Goal: Information Seeking & Learning: Learn about a topic

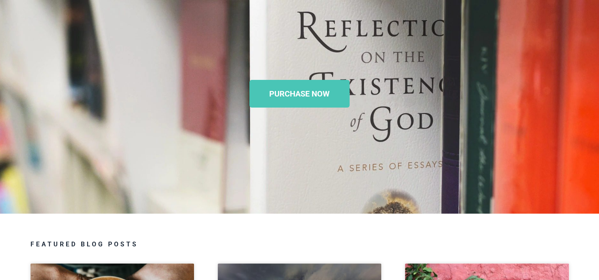
scroll to position [40, 0]
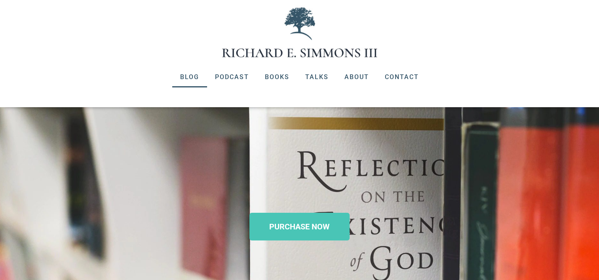
click at [184, 76] on link "Blog" at bounding box center [189, 77] width 35 height 21
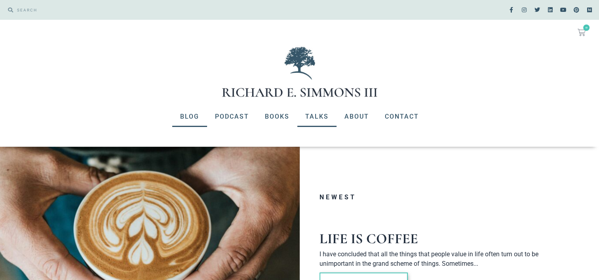
click at [323, 115] on link "Talks" at bounding box center [317, 117] width 39 height 21
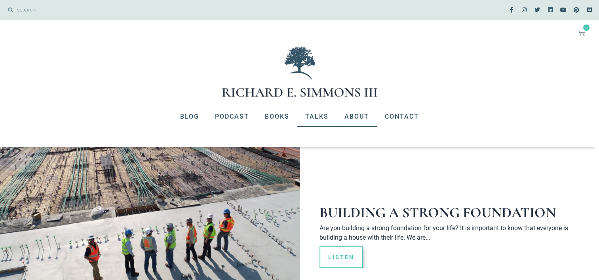
click at [359, 117] on link "About" at bounding box center [357, 117] width 40 height 21
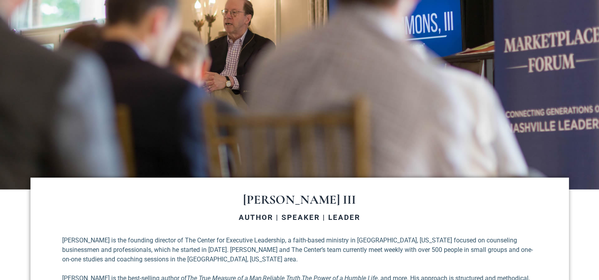
scroll to position [79, 0]
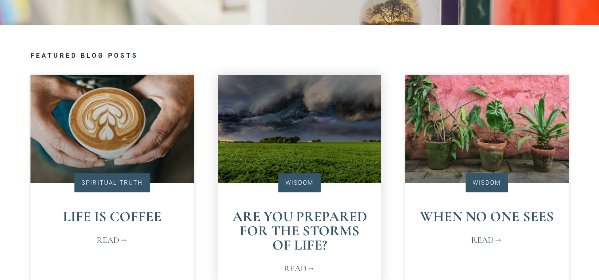
scroll to position [436, 0]
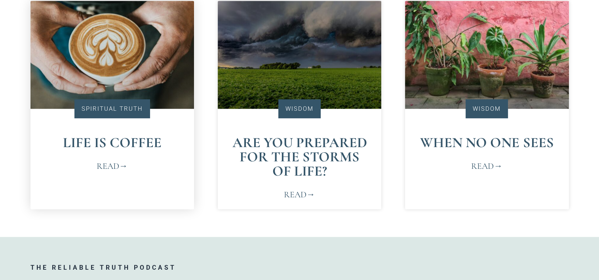
click at [159, 166] on div "Life is Coffee Read" at bounding box center [113, 173] width 164 height 74
click at [103, 166] on link "Read" at bounding box center [112, 166] width 31 height 13
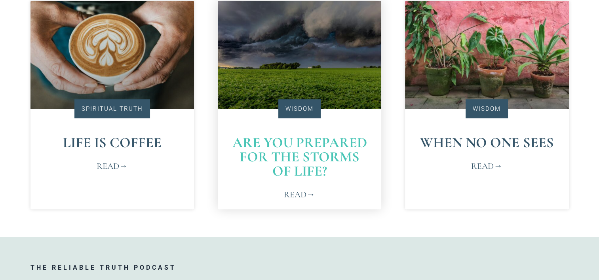
click at [325, 155] on link "Are You Prepared for the Storms of Life?" at bounding box center [299, 157] width 135 height 46
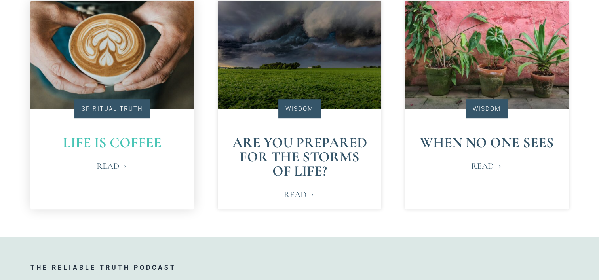
click at [128, 151] on link "Life is Coffee" at bounding box center [112, 142] width 99 height 17
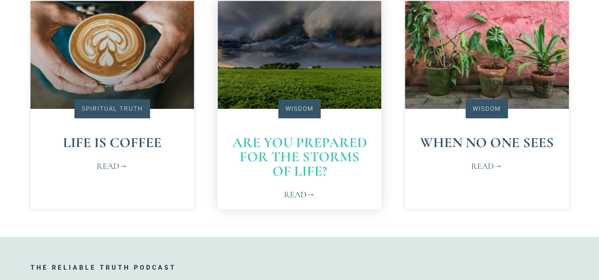
click at [301, 147] on link "Are You Prepared for the Storms of Life?" at bounding box center [299, 157] width 135 height 46
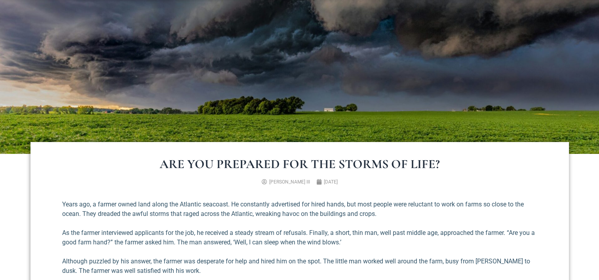
scroll to position [198, 0]
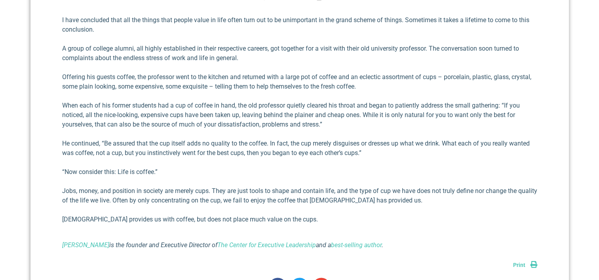
scroll to position [396, 0]
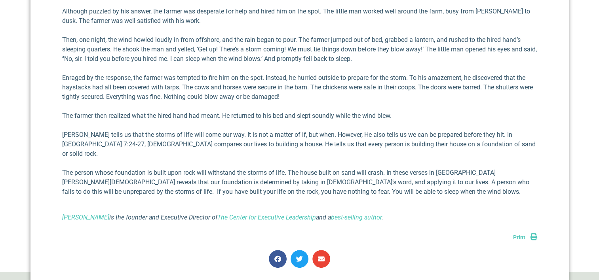
scroll to position [396, 0]
